Goal: Transaction & Acquisition: Purchase product/service

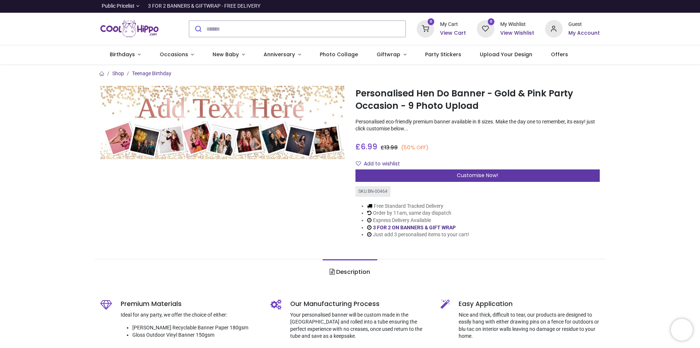
click at [406, 171] on div "Customise Now!" at bounding box center [478, 175] width 244 height 12
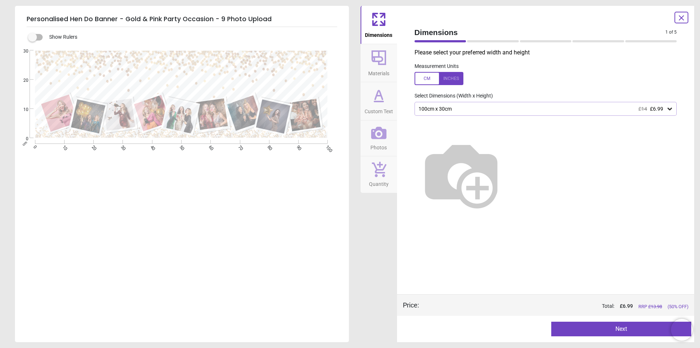
click at [375, 127] on icon at bounding box center [378, 132] width 15 height 15
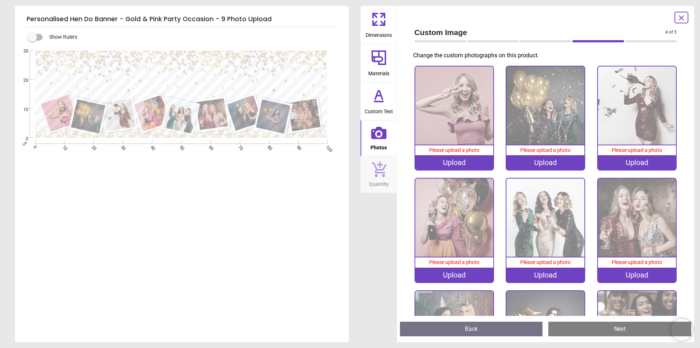
click at [380, 25] on icon at bounding box center [382, 23] width 4 height 4
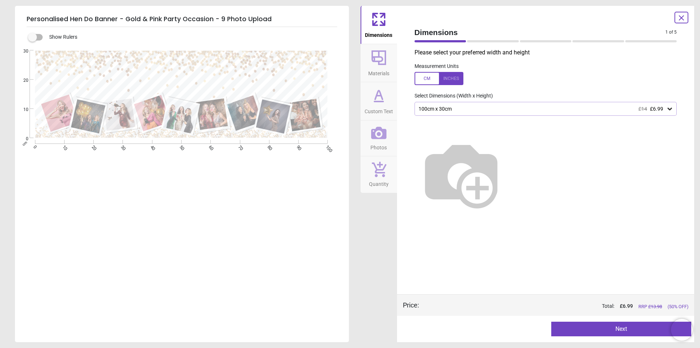
click at [382, 65] on icon at bounding box center [379, 58] width 18 height 18
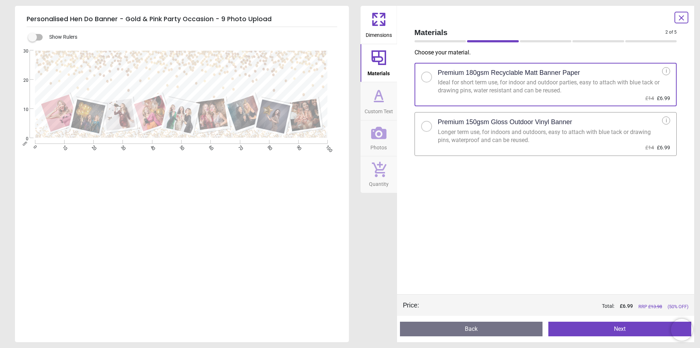
click at [376, 91] on icon at bounding box center [379, 96] width 18 height 18
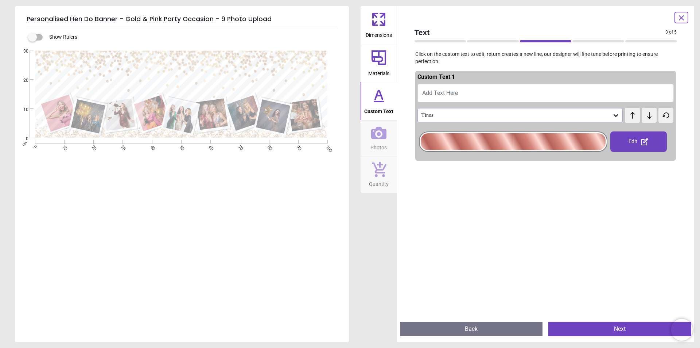
click at [463, 93] on button "Add Text Here" at bounding box center [546, 93] width 257 height 18
click at [447, 92] on span "Add Text Here" at bounding box center [440, 92] width 36 height 7
click at [562, 97] on button "Add Text Here" at bounding box center [546, 93] width 257 height 18
click at [562, 96] on button "Add Text Here" at bounding box center [546, 93] width 257 height 18
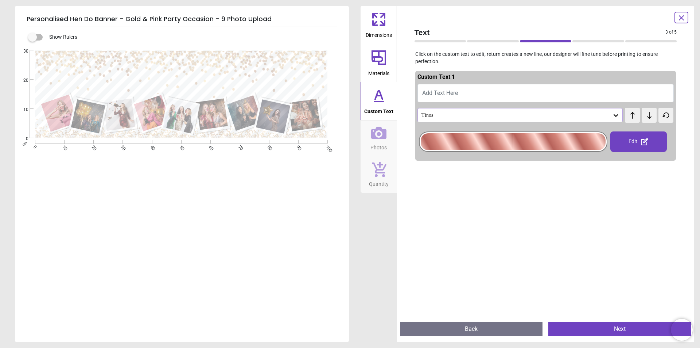
click at [527, 95] on button "Add Text Here" at bounding box center [546, 93] width 257 height 18
click at [378, 135] on icon at bounding box center [378, 133] width 15 height 12
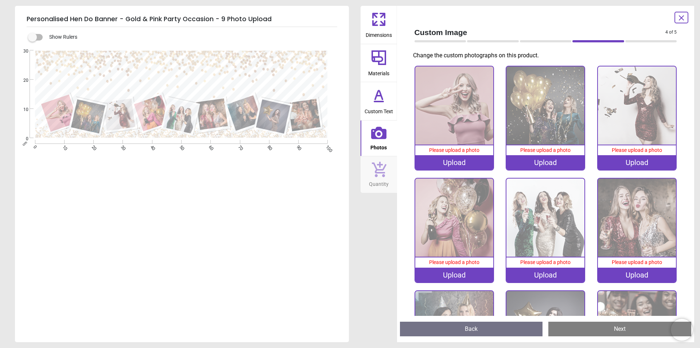
click at [379, 176] on icon at bounding box center [378, 169] width 15 height 16
click at [377, 56] on icon at bounding box center [379, 57] width 15 height 15
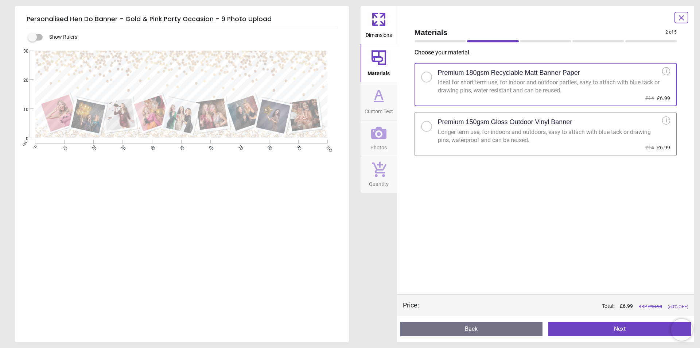
click at [383, 105] on span "Custom Text" at bounding box center [379, 109] width 28 height 11
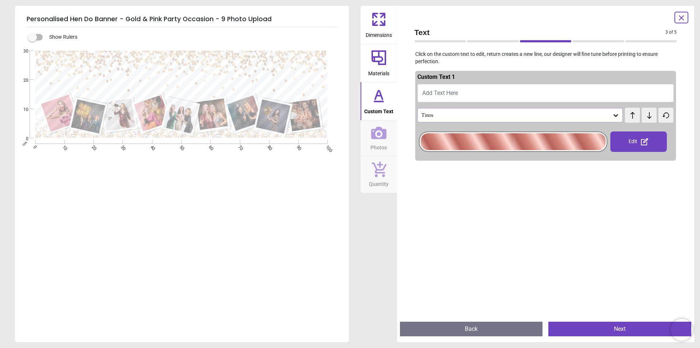
click at [437, 96] on span "Add Text Here" at bounding box center [440, 92] width 36 height 7
click at [456, 90] on span "Add Text Here" at bounding box center [440, 92] width 36 height 7
click at [557, 93] on button "Add Text Here" at bounding box center [546, 93] width 257 height 18
type textarea "***"
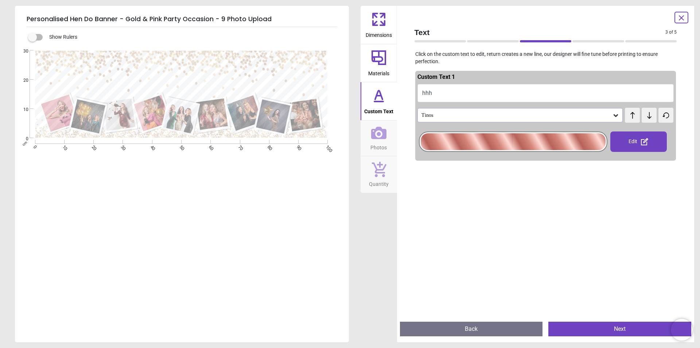
click at [625, 147] on div "Edit" at bounding box center [639, 141] width 57 height 20
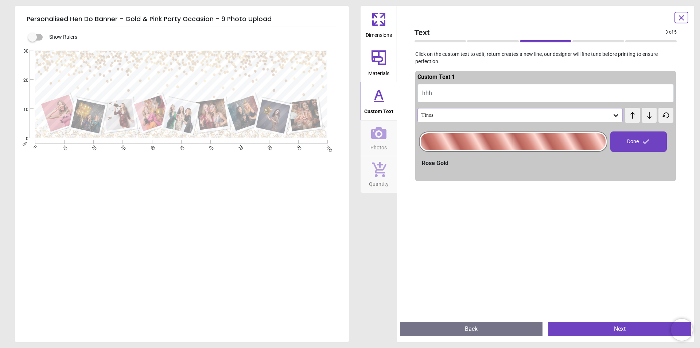
click at [630, 133] on div "Done" at bounding box center [639, 141] width 57 height 20
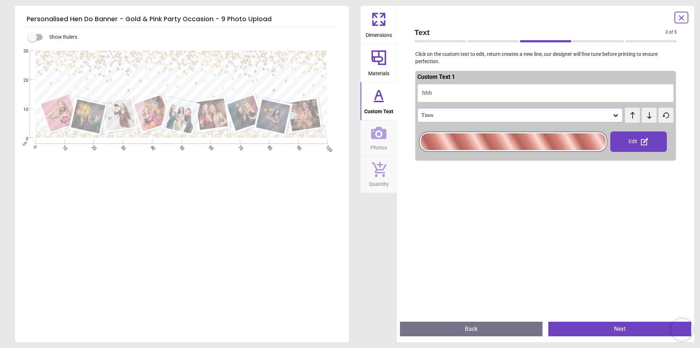
click at [620, 136] on div "Edit" at bounding box center [639, 141] width 57 height 20
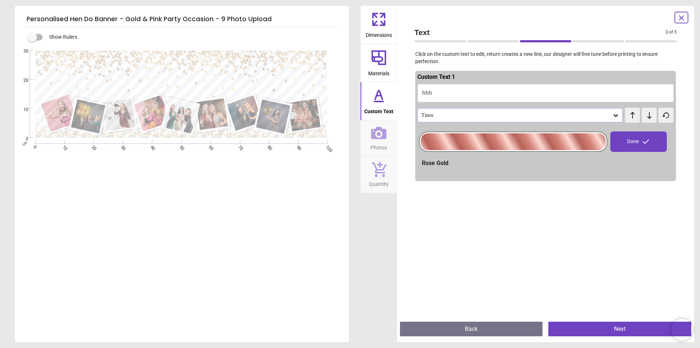
click at [551, 136] on div at bounding box center [513, 141] width 185 height 17
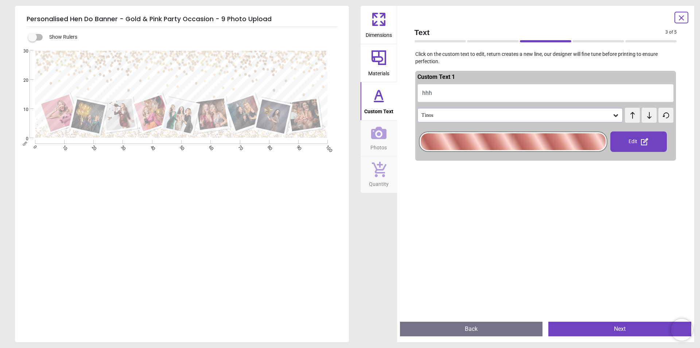
click at [499, 136] on div at bounding box center [513, 141] width 185 height 17
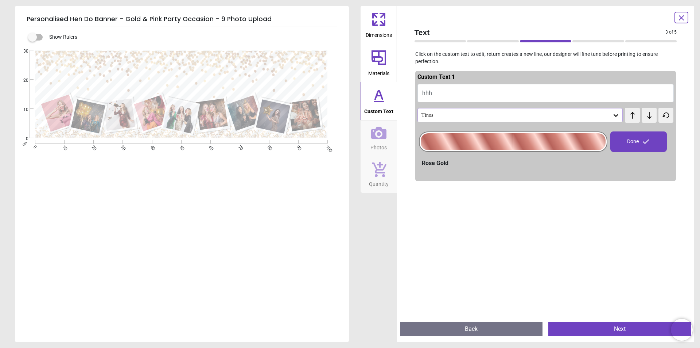
click at [437, 159] on div "Rose Gold" at bounding box center [548, 163] width 252 height 8
click at [592, 112] on div "Tinos" at bounding box center [521, 115] width 206 height 14
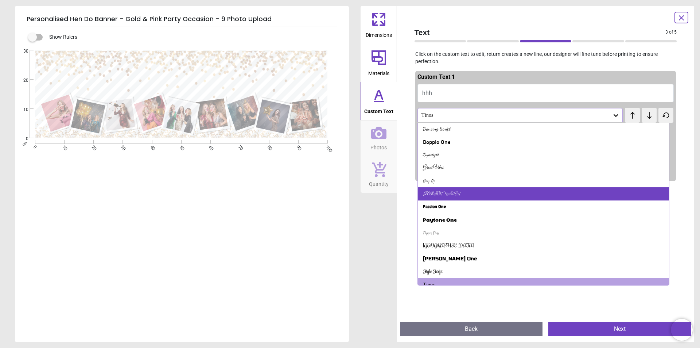
scroll to position [227, 0]
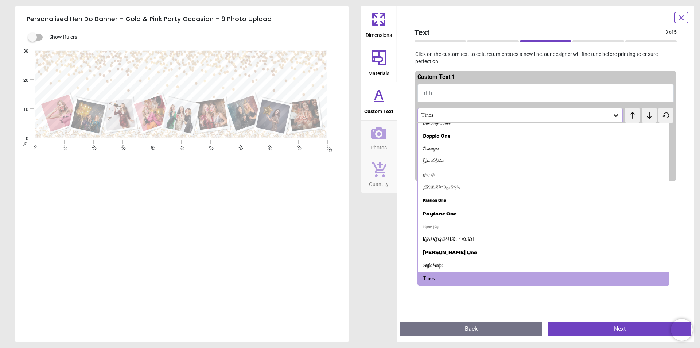
click at [498, 94] on button "hhh" at bounding box center [546, 93] width 257 height 18
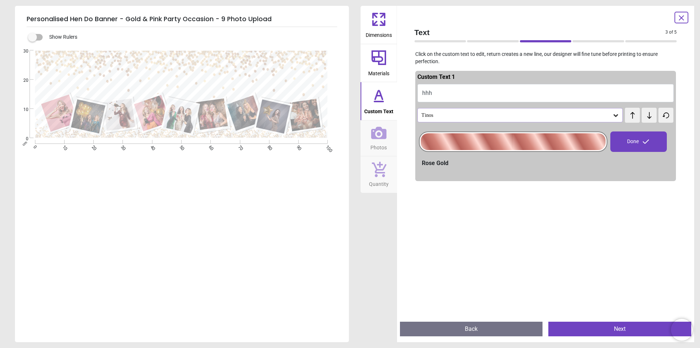
click at [478, 96] on button "hhh" at bounding box center [546, 93] width 257 height 18
click at [458, 86] on button "hhh" at bounding box center [546, 93] width 257 height 18
click at [446, 90] on button "hhh" at bounding box center [546, 93] width 257 height 18
click at [290, 69] on div ".cls-1 { filter: url(#drop-shadow-3); } .cls-1, .cls-2, .cls-3, .cls-4, .cls-5,…" at bounding box center [181, 94] width 333 height 88
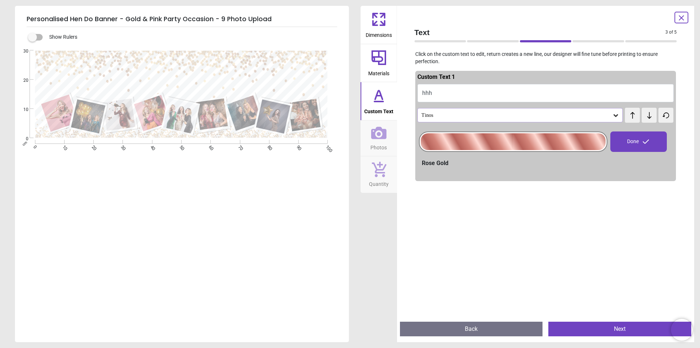
drag, startPoint x: 226, startPoint y: 75, endPoint x: 178, endPoint y: 76, distance: 47.8
click at [217, 76] on div ".cls-1 { filter: url(#drop-shadow-3); } .cls-1, .cls-2, .cls-3, .cls-4, .cls-5,…" at bounding box center [181, 94] width 333 height 88
click at [178, 76] on div ".cls-1 { filter: url(#drop-shadow-3); } .cls-1, .cls-2, .cls-3, .cls-4, .cls-5,…" at bounding box center [181, 94] width 333 height 88
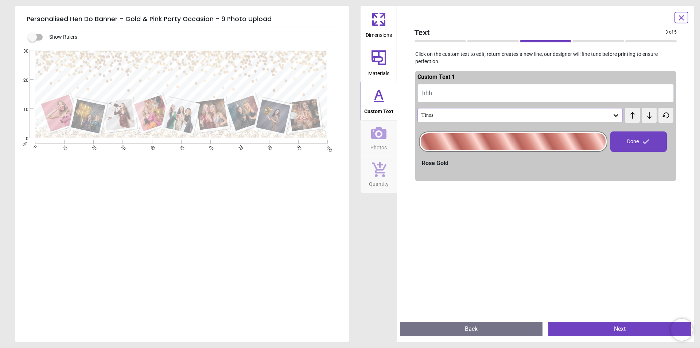
click at [188, 73] on div ".cls-1 { filter: url(#drop-shadow-3); } .cls-1, .cls-2, .cls-3, .cls-4, .cls-5,…" at bounding box center [181, 94] width 333 height 88
click at [429, 90] on button "hhh" at bounding box center [546, 93] width 257 height 18
click at [457, 95] on button "hhh" at bounding box center [546, 93] width 257 height 18
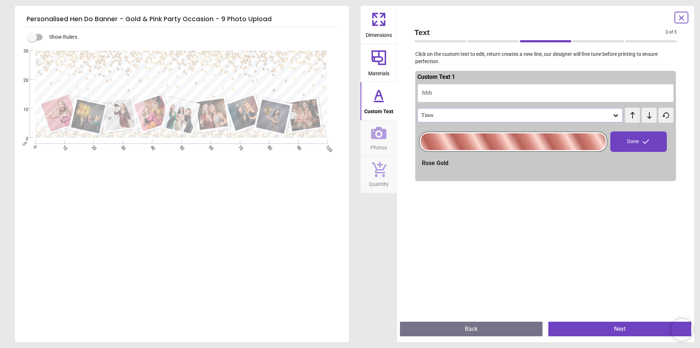
click at [517, 326] on button "Back" at bounding box center [471, 328] width 143 height 15
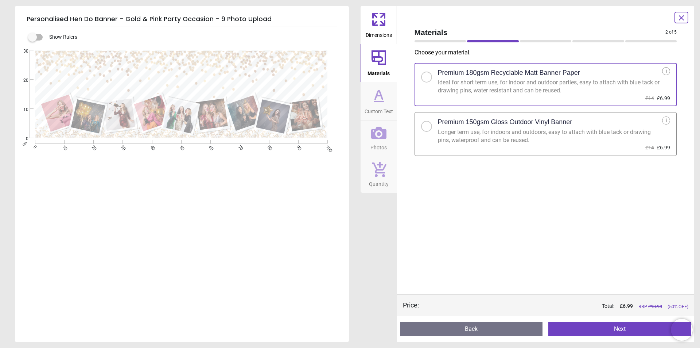
click at [375, 89] on icon at bounding box center [379, 96] width 18 height 18
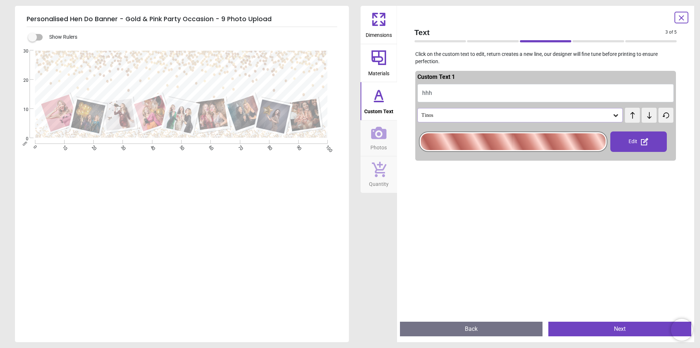
click at [449, 87] on button "hhh" at bounding box center [546, 93] width 257 height 18
click at [479, 103] on div "Custom Text 1 hhh Tinos test test Edit" at bounding box center [545, 116] width 261 height 90
click at [486, 102] on div "Custom Text 1 hhh Tinos test test Edit" at bounding box center [545, 116] width 261 height 90
click at [494, 90] on button "hhh" at bounding box center [546, 93] width 257 height 18
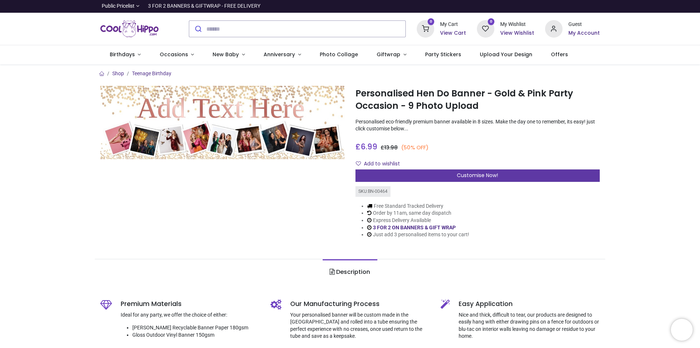
click at [421, 174] on div "Customise Now!" at bounding box center [478, 175] width 244 height 12
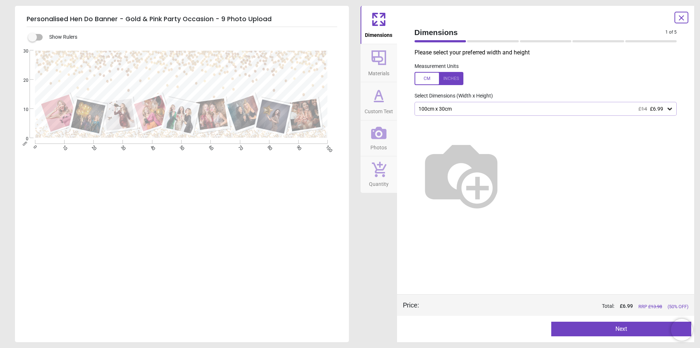
click at [375, 97] on icon at bounding box center [379, 96] width 18 height 18
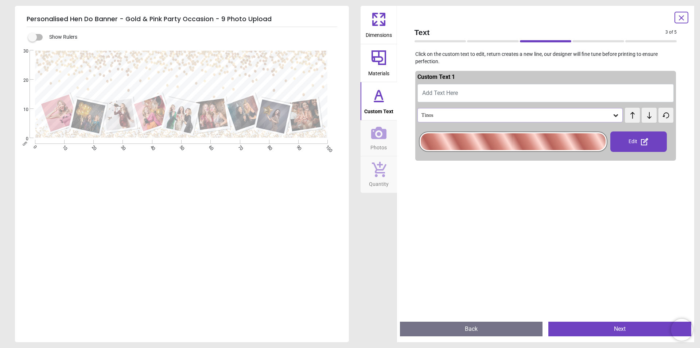
click at [444, 90] on span "Add Text Here" at bounding box center [440, 92] width 36 height 7
click at [470, 91] on button "Add Text Here" at bounding box center [546, 93] width 257 height 18
type textarea "**********"
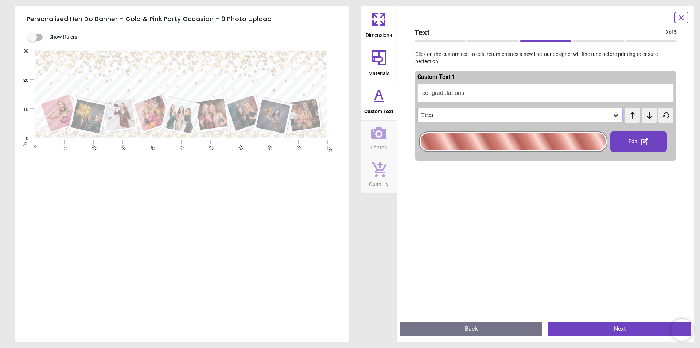
click at [487, 98] on button "congradulations" at bounding box center [546, 93] width 257 height 18
click at [275, 73] on textarea "**********" at bounding box center [179, 76] width 267 height 33
click at [294, 74] on textarea "**********" at bounding box center [179, 76] width 267 height 33
drag, startPoint x: 248, startPoint y: 77, endPoint x: 222, endPoint y: 82, distance: 26.5
click at [222, 82] on textarea "**********" at bounding box center [179, 76] width 267 height 33
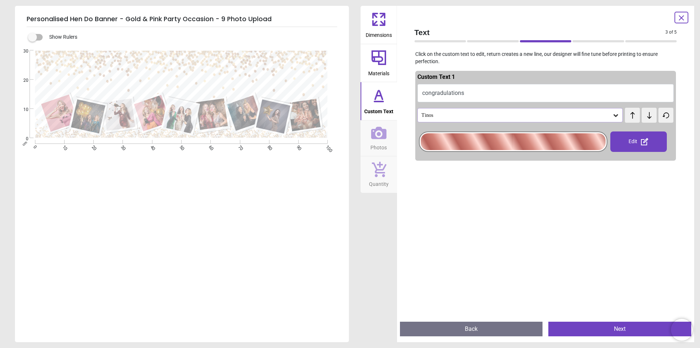
drag, startPoint x: 495, startPoint y: 91, endPoint x: 469, endPoint y: 94, distance: 25.7
click at [494, 91] on button "congradulations" at bounding box center [546, 93] width 257 height 18
